Goal: Transaction & Acquisition: Purchase product/service

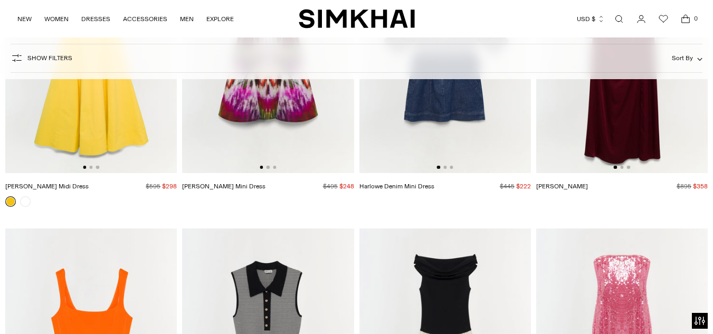
scroll to position [11156, 0]
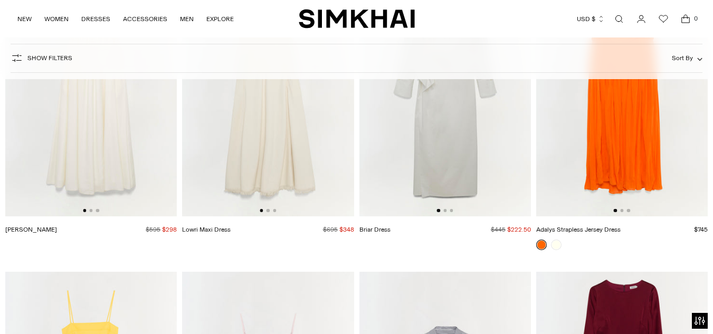
scroll to position [10800, 0]
click at [640, 114] on img at bounding box center [622, 88] width 172 height 258
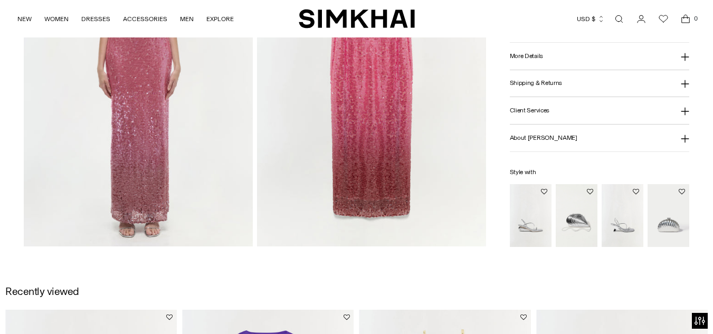
scroll to position [871, 0]
